Goal: Task Accomplishment & Management: Use online tool/utility

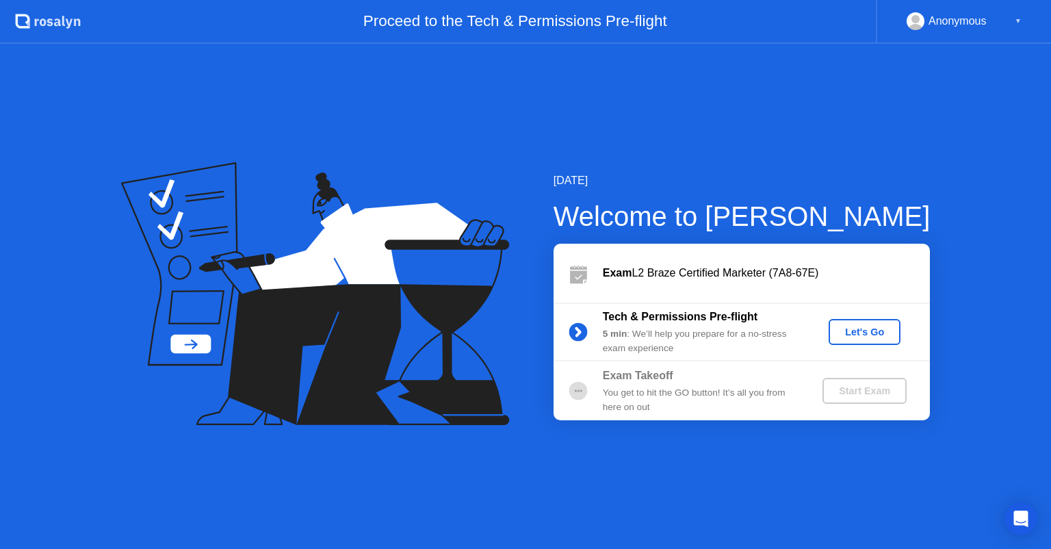
click at [848, 343] on button "Let's Go" at bounding box center [865, 332] width 72 height 26
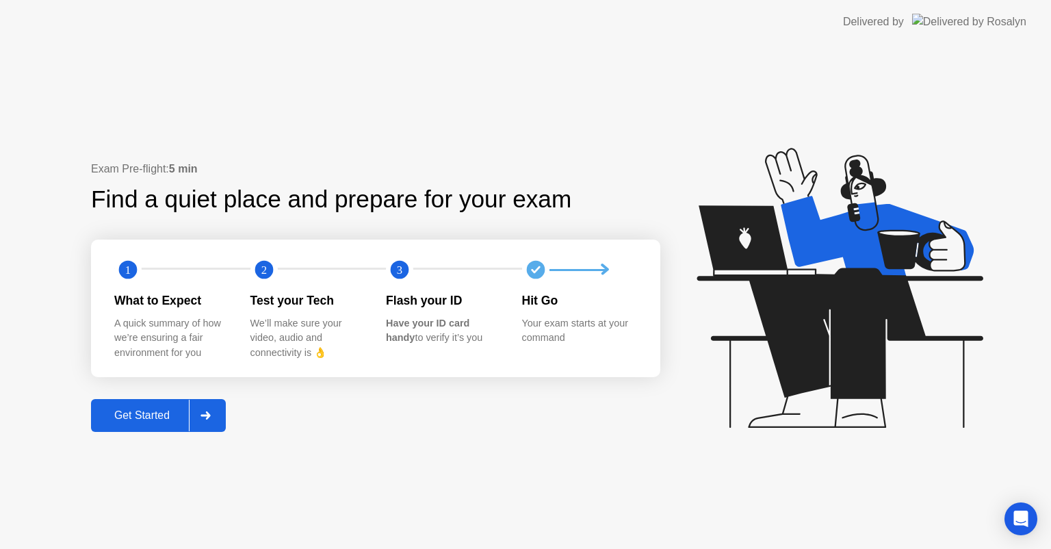
click at [126, 421] on div "Get Started" at bounding box center [142, 415] width 94 height 12
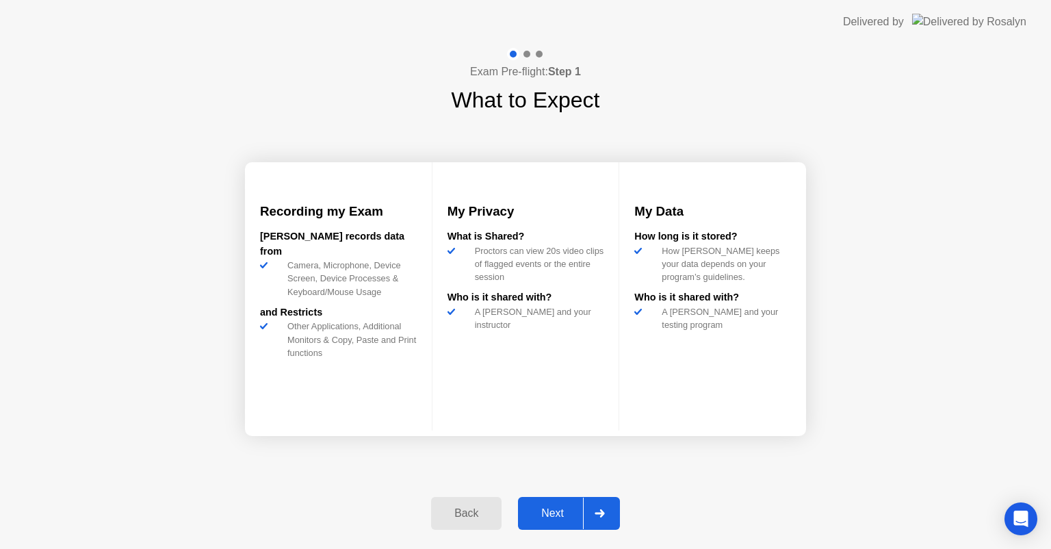
click at [567, 521] on button "Next" at bounding box center [569, 513] width 102 height 33
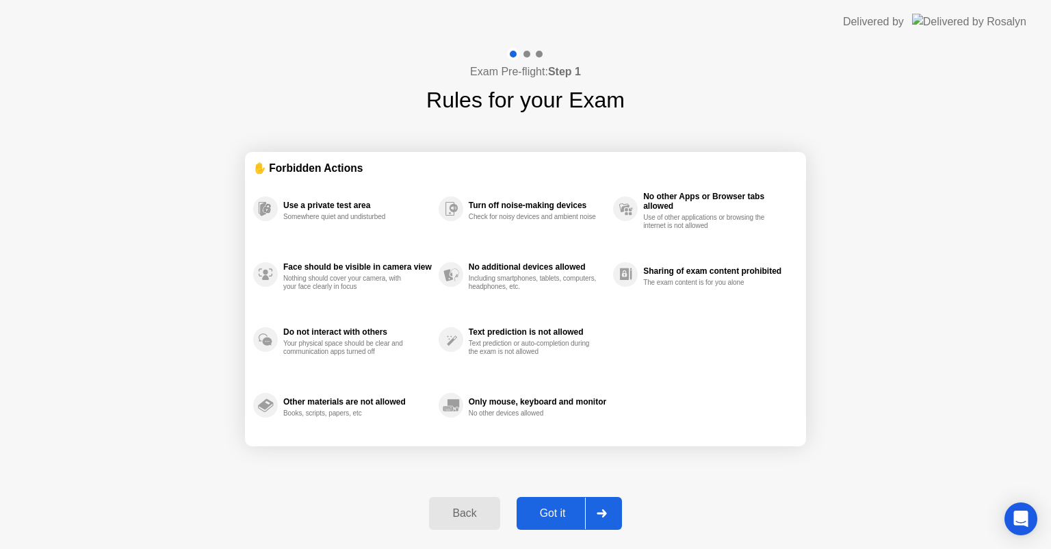
click at [609, 506] on div at bounding box center [601, 512] width 33 height 31
select select "**********"
select select "*******"
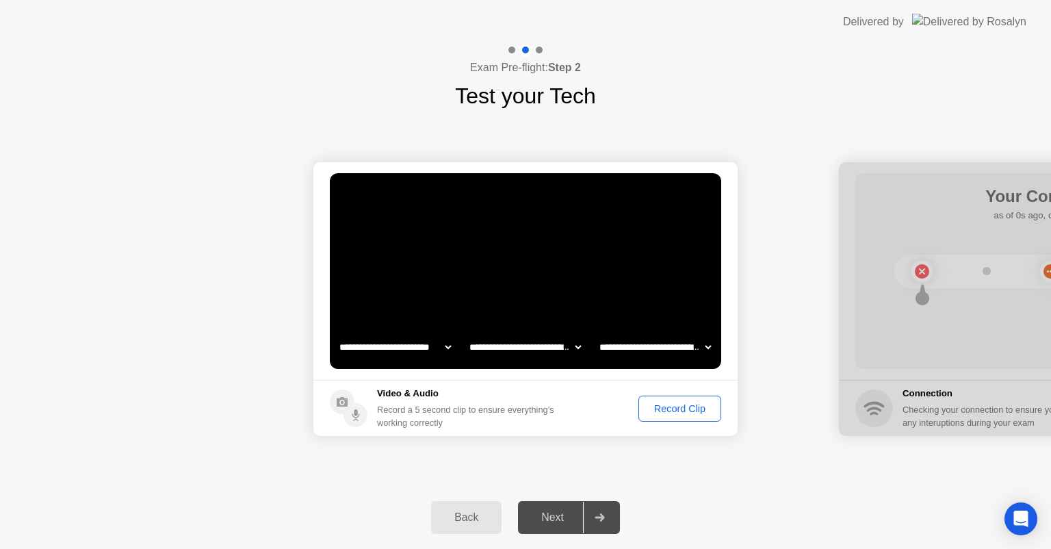
click at [569, 519] on div "Next" at bounding box center [552, 517] width 61 height 12
click at [694, 410] on div "Record Clip" at bounding box center [679, 408] width 73 height 11
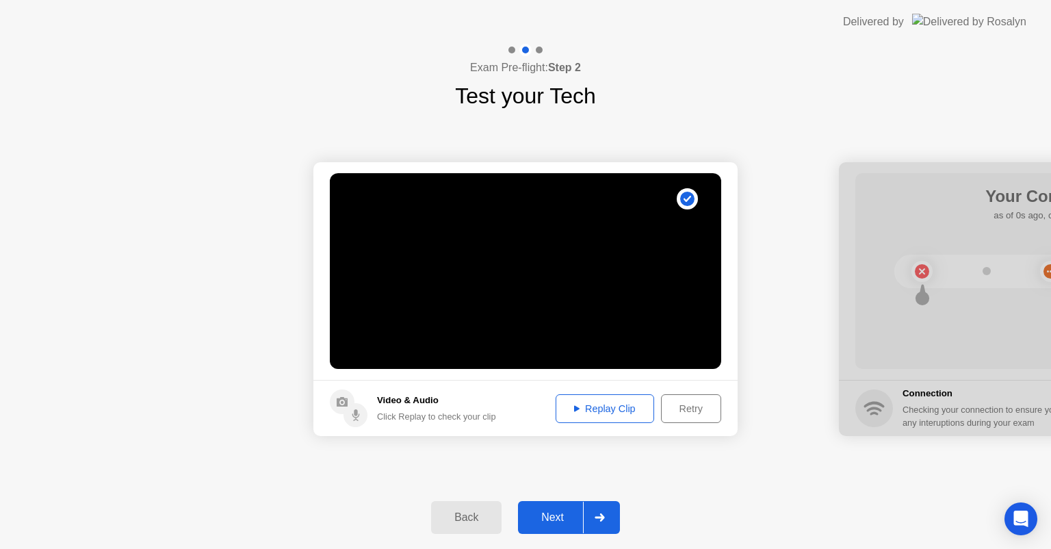
click at [598, 523] on div at bounding box center [599, 517] width 33 height 31
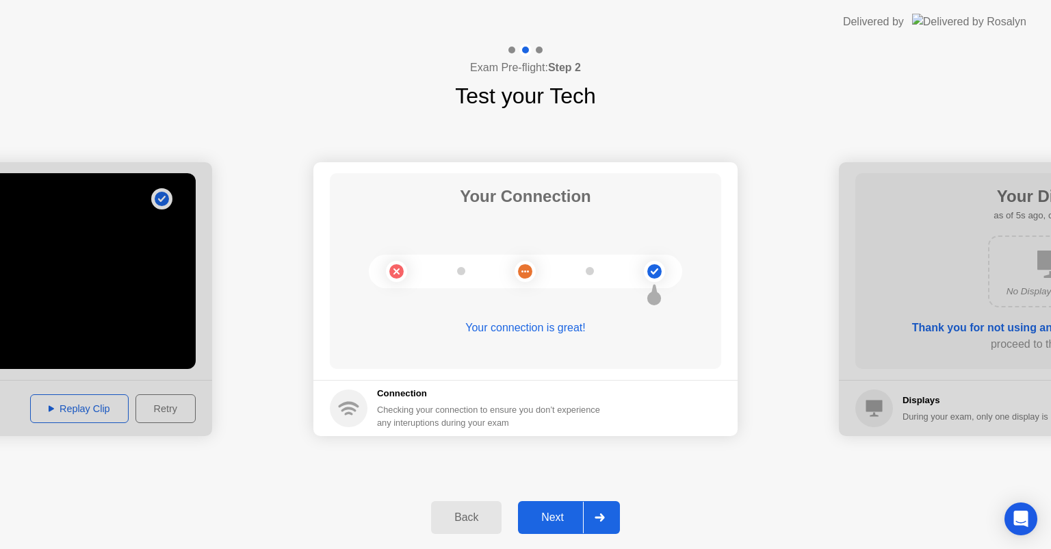
click at [597, 506] on div at bounding box center [599, 517] width 33 height 31
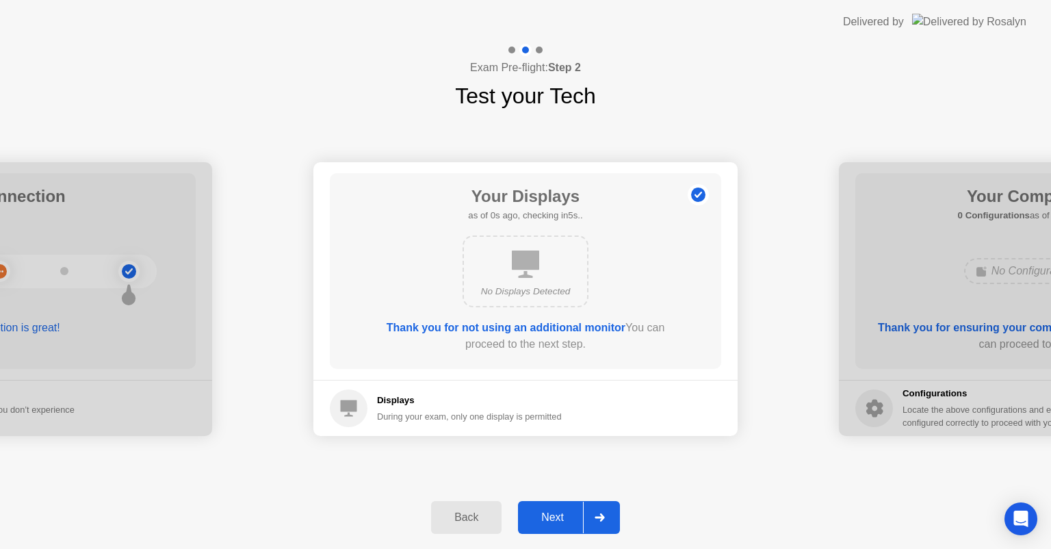
click at [597, 513] on icon at bounding box center [600, 517] width 10 height 8
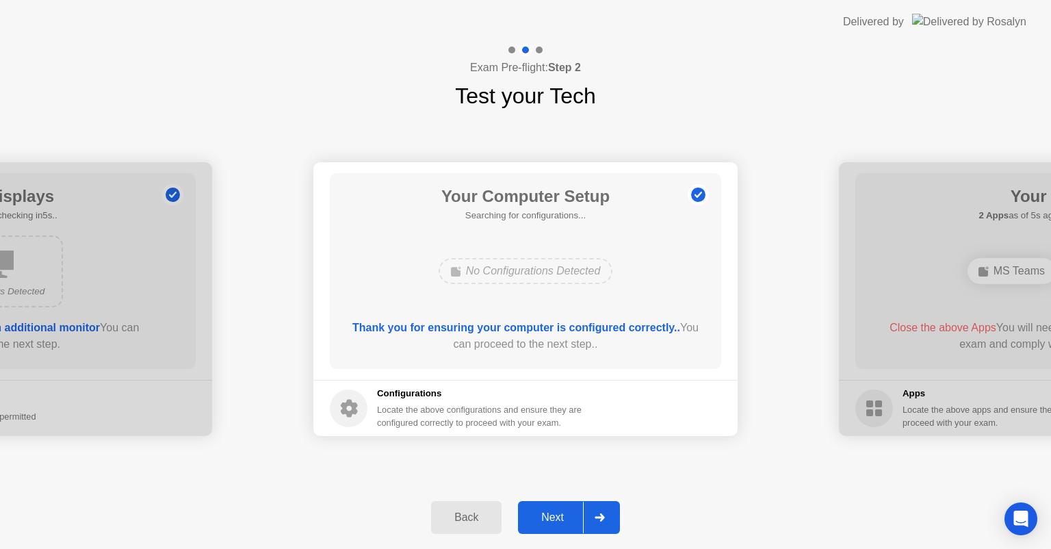
click at [599, 513] on icon at bounding box center [600, 517] width 10 height 8
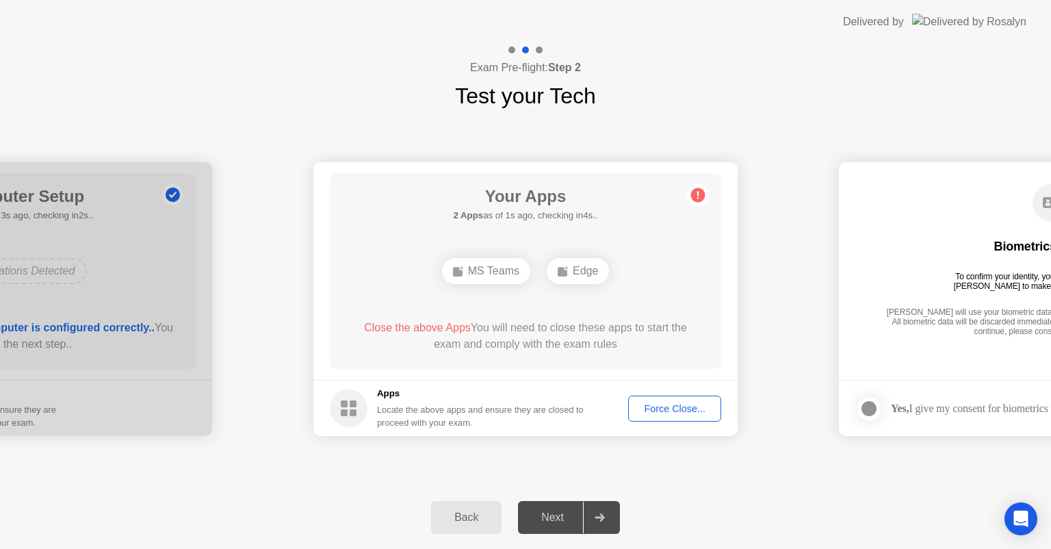
click at [693, 411] on div "Force Close..." at bounding box center [674, 408] width 83 height 11
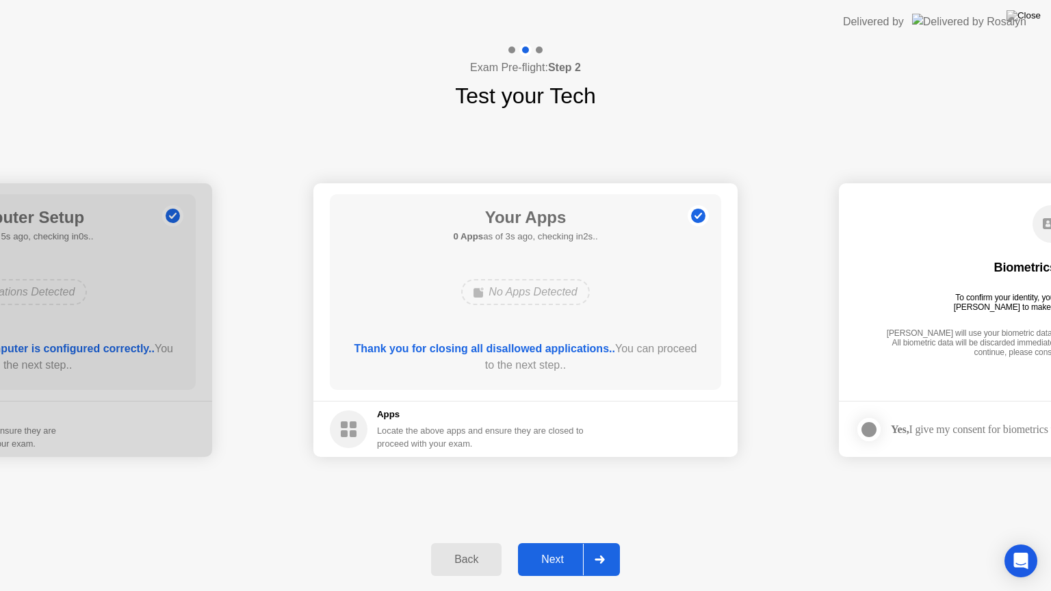
click at [548, 548] on div "Next" at bounding box center [552, 560] width 61 height 12
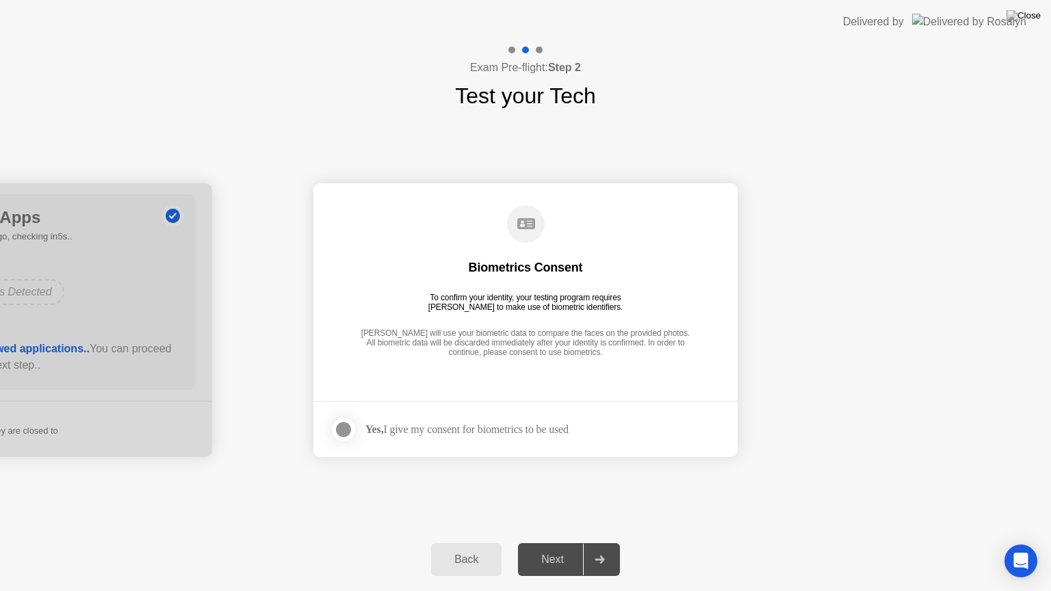
click at [341, 422] on div at bounding box center [343, 429] width 16 height 16
click at [551, 548] on div "Next" at bounding box center [552, 560] width 61 height 12
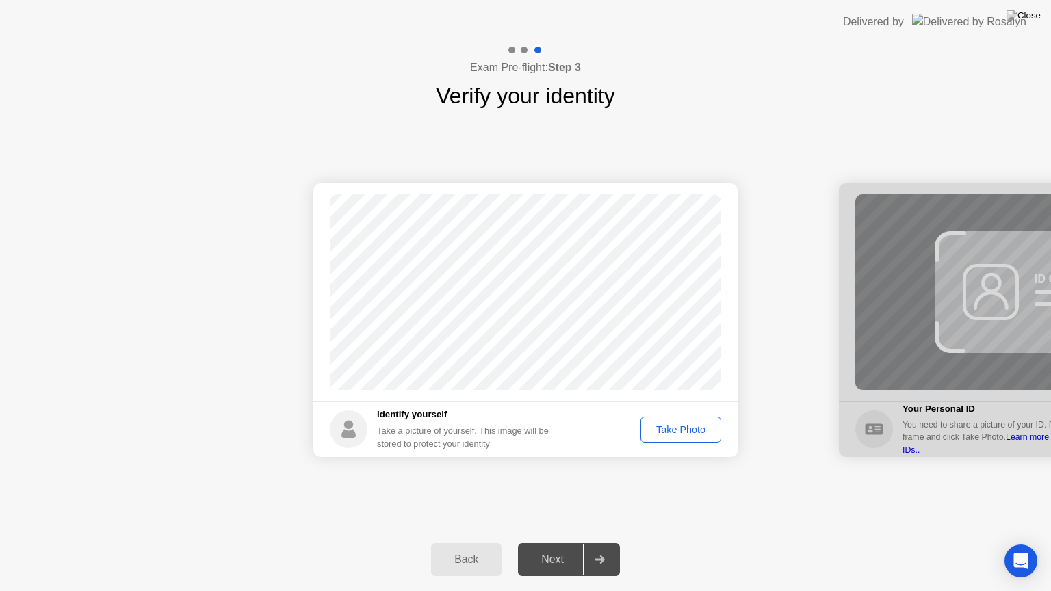
click at [676, 426] on div "Take Photo" at bounding box center [680, 429] width 71 height 11
click at [558, 548] on div "Next" at bounding box center [552, 560] width 61 height 12
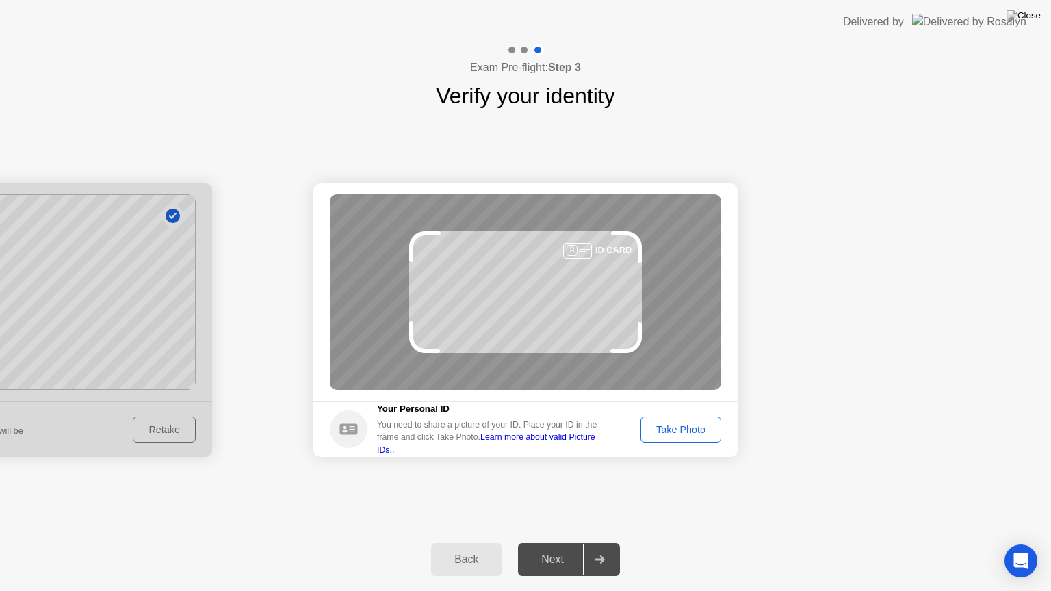
click at [679, 428] on div "Take Photo" at bounding box center [680, 429] width 71 height 11
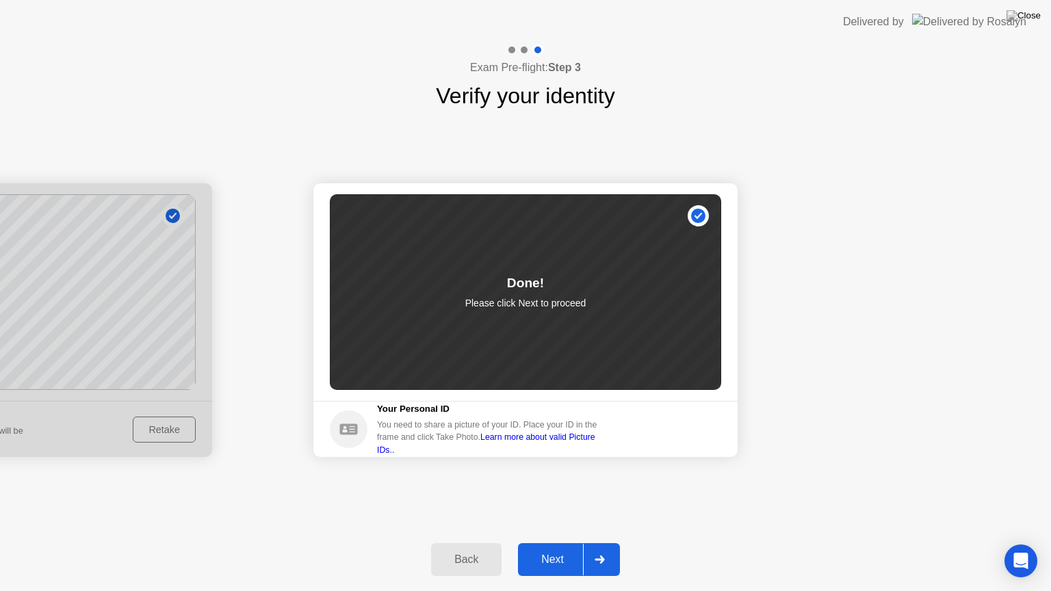
click at [545, 548] on div "Next" at bounding box center [552, 560] width 61 height 12
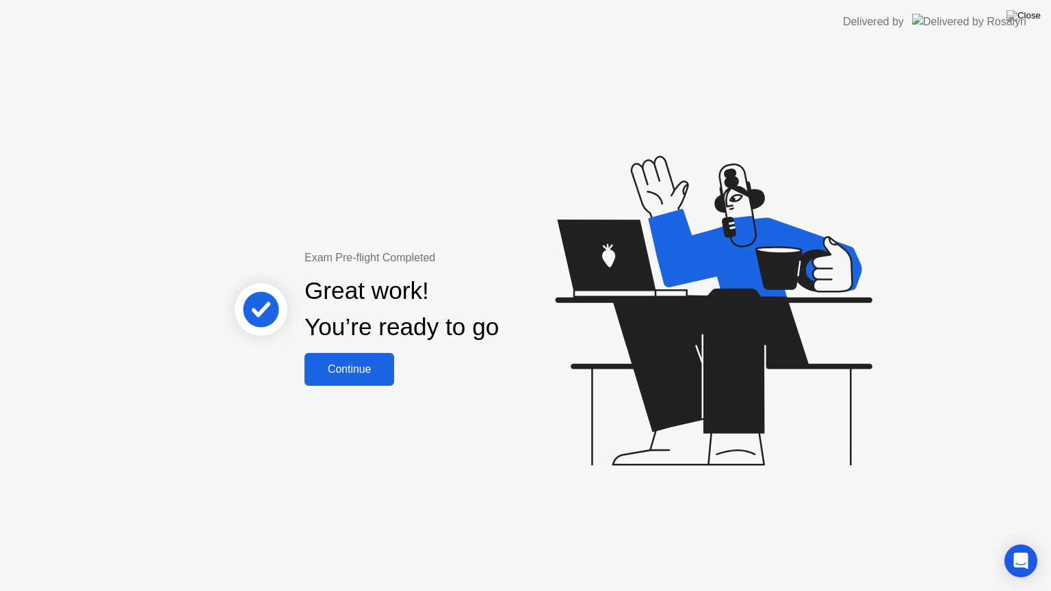
click at [545, 548] on div "Exam Pre-flight Completed Great work! You’re ready to go Continue" at bounding box center [525, 317] width 1051 height 547
click at [378, 372] on div "Continue" at bounding box center [349, 369] width 81 height 12
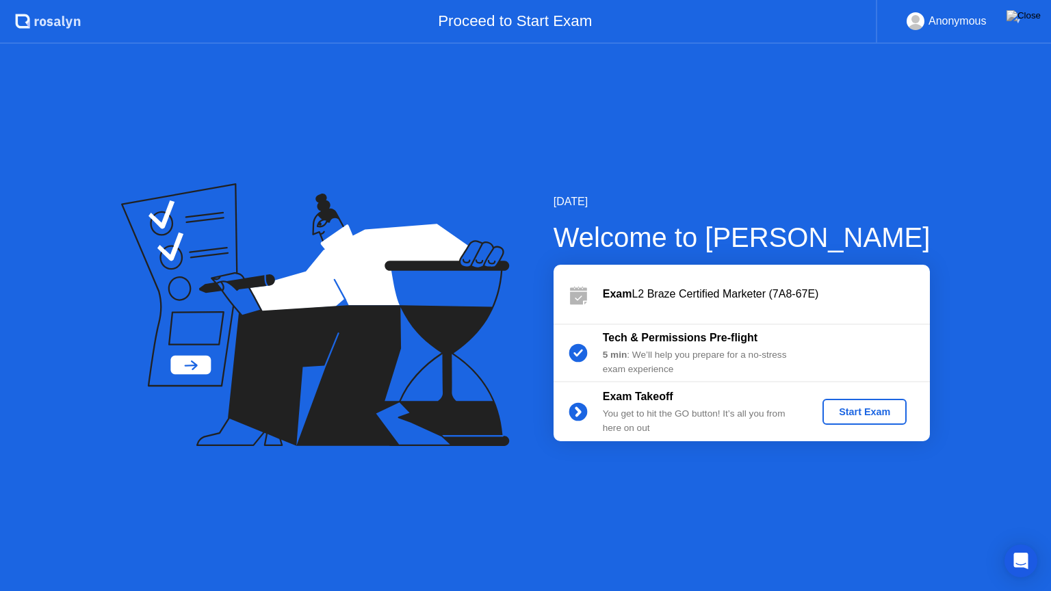
click at [889, 409] on div "Start Exam" at bounding box center [864, 411] width 73 height 11
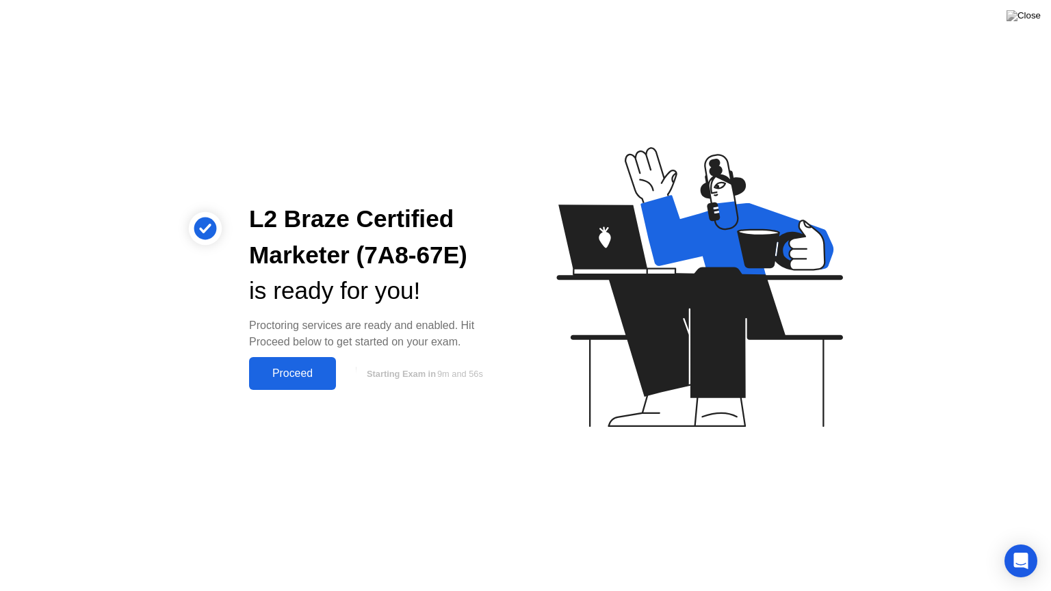
click at [310, 369] on div "Proceed" at bounding box center [292, 373] width 79 height 12
